Goal: Check status: Check status

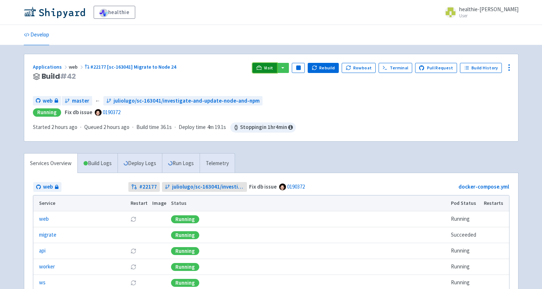
click at [262, 67] on icon at bounding box center [258, 67] width 5 height 4
